Goal: Book appointment/travel/reservation

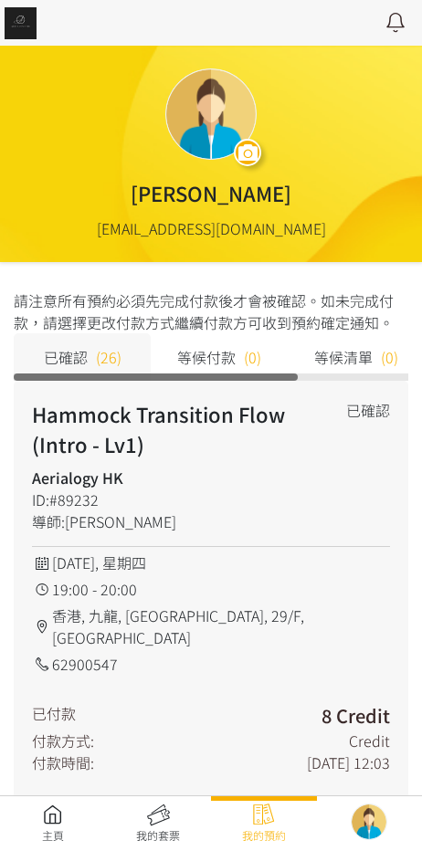
click at [44, 816] on link at bounding box center [53, 824] width 106 height 40
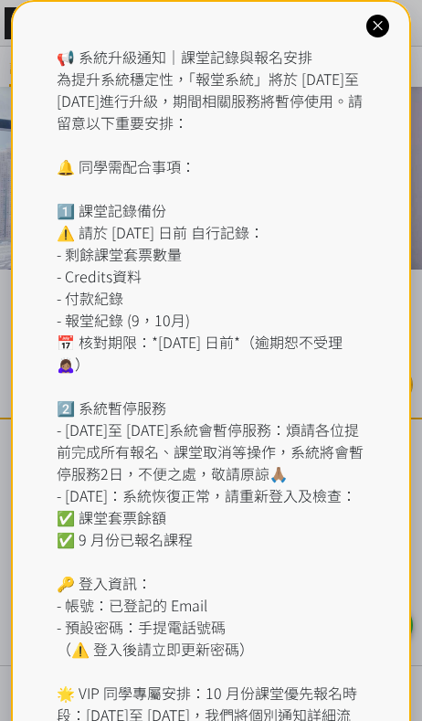
click at [181, 61] on div "📢 系統升級通知｜課堂記錄與報名安排 為提升系統穩定性，「報堂系統」將於 [DATE]至 [DATE]進行升級，期間相關服務將暫停使用。請留意以下重要安排： …" at bounding box center [212, 418] width 310 height 745
click at [373, 20] on icon at bounding box center [377, 25] width 17 height 17
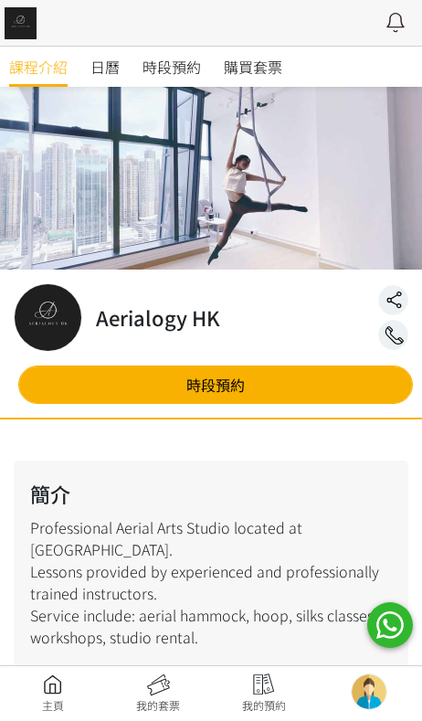
click at [192, 68] on span "時段預約" at bounding box center [171, 67] width 58 height 22
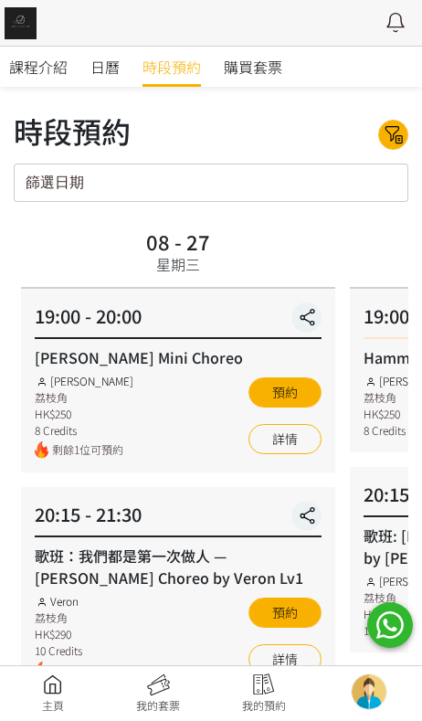
click at [329, 185] on div "篩選日期 August 2025 Sun Mon Tue Wed Thu Fri Sat 1 2 3 4 5 6 7 8 9 10 11 12 13 14 1…" at bounding box center [211, 182] width 395 height 38
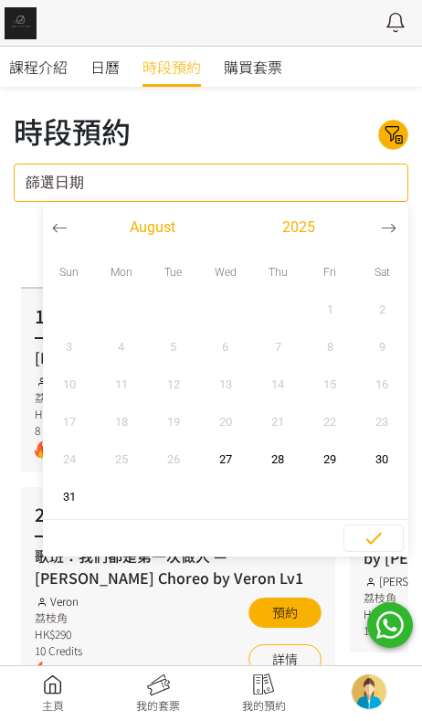
click at [380, 226] on button "button" at bounding box center [389, 227] width 34 height 51
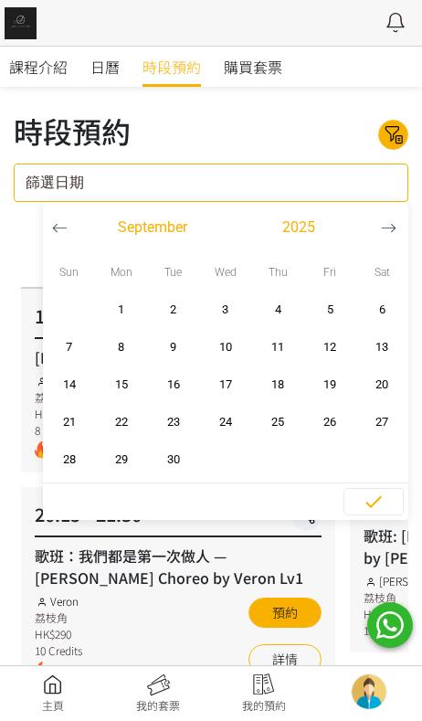
click at [387, 221] on icon "button" at bounding box center [389, 228] width 16 height 16
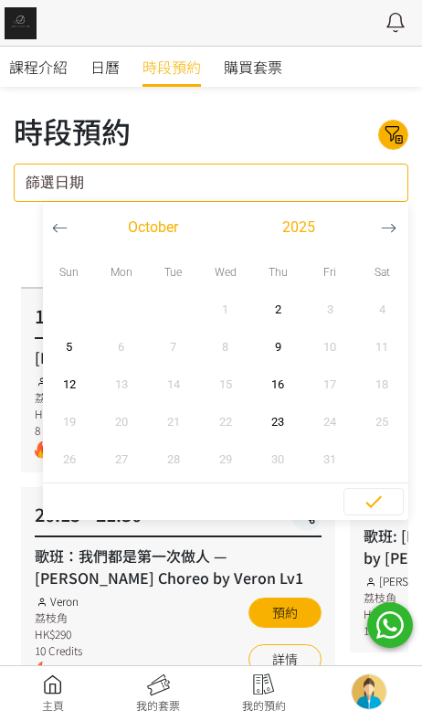
click at [274, 299] on button "2" at bounding box center [278, 308] width 52 height 37
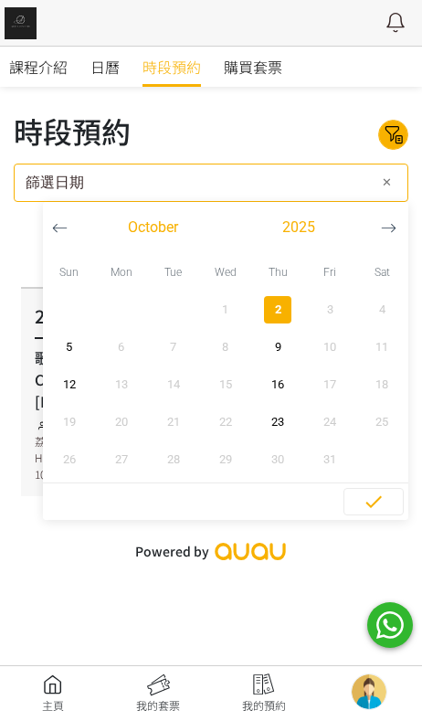
type input "2025-10-02 - ..."
click at [368, 496] on icon "button" at bounding box center [374, 501] width 22 height 22
